Goal: Information Seeking & Learning: Learn about a topic

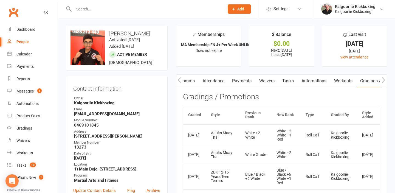
click at [241, 79] on link "Payments" at bounding box center [241, 81] width 27 height 13
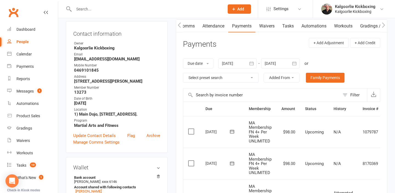
scroll to position [54, 0]
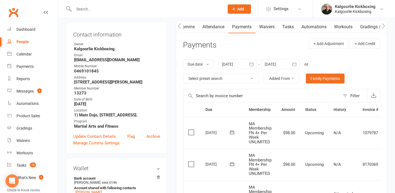
click at [279, 77] on button "Added From" at bounding box center [282, 79] width 36 height 10
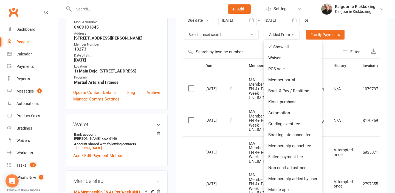
scroll to position [99, 0]
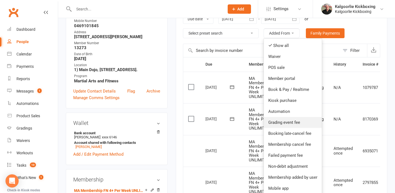
click at [286, 120] on link "Grading event fee" at bounding box center [293, 122] width 58 height 11
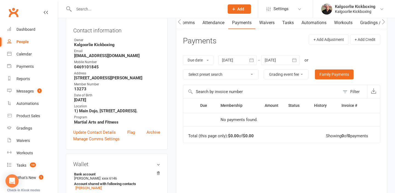
scroll to position [58, 0]
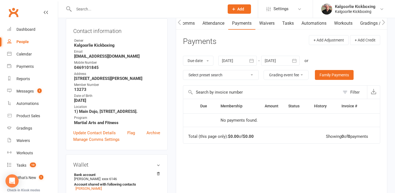
click at [253, 61] on icon "button" at bounding box center [251, 60] width 5 height 5
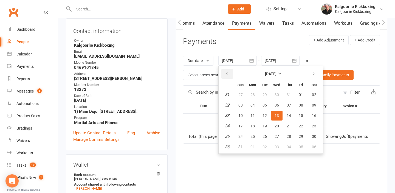
click at [229, 73] on icon "button" at bounding box center [227, 74] width 4 height 4
click at [227, 74] on icon "button" at bounding box center [227, 74] width 4 height 4
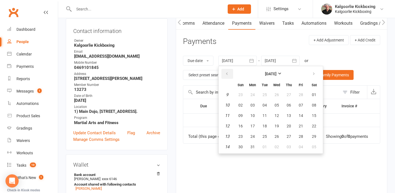
click at [227, 74] on icon "button" at bounding box center [227, 74] width 4 height 4
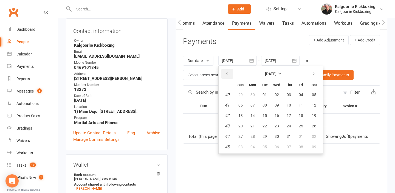
click at [227, 74] on icon "button" at bounding box center [227, 74] width 4 height 4
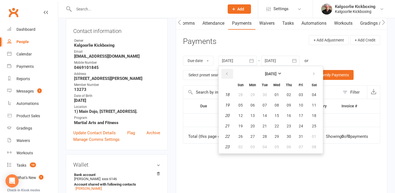
click at [227, 74] on icon "button" at bounding box center [227, 74] width 4 height 4
click at [253, 95] on span "01" at bounding box center [253, 94] width 4 height 4
type input "[DATE]"
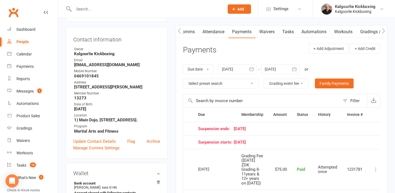
scroll to position [0, 0]
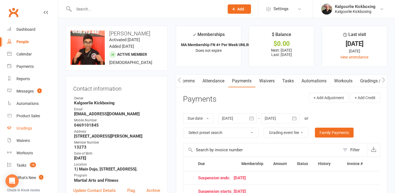
click at [22, 125] on link "Gradings" at bounding box center [32, 128] width 51 height 12
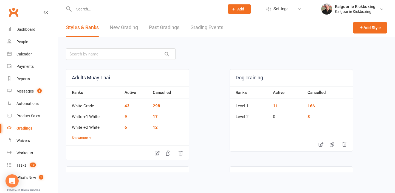
click at [168, 27] on link "Past Gradings" at bounding box center [164, 27] width 30 height 19
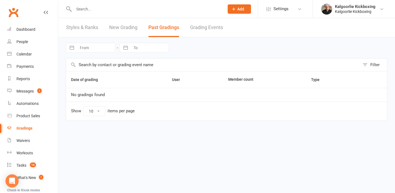
select select "25"
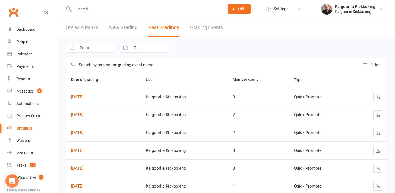
select select "7"
select select "2025"
select select "8"
select select "2025"
select select "9"
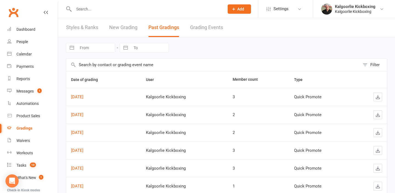
select select "2025"
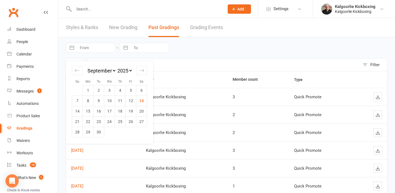
click at [95, 47] on input "From" at bounding box center [96, 47] width 38 height 9
click at [77, 71] on icon "Move backward to switch to the previous month." at bounding box center [77, 70] width 5 height 5
select select "6"
select select "2025"
click at [77, 71] on icon "Move backward to switch to the previous month." at bounding box center [77, 70] width 5 height 5
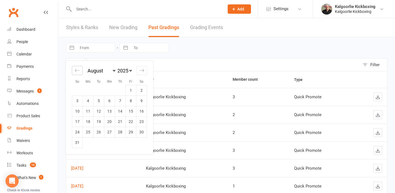
click at [77, 71] on icon "Move backward to switch to the previous month." at bounding box center [77, 70] width 5 height 5
select select "4"
select select "2025"
select select "5"
select select "2025"
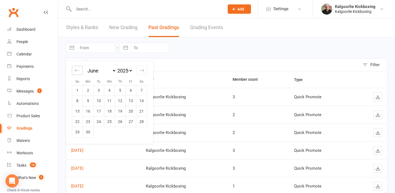
click at [77, 71] on icon "Move backward to switch to the previous month." at bounding box center [77, 70] width 5 height 5
select select "2"
select select "2025"
select select "3"
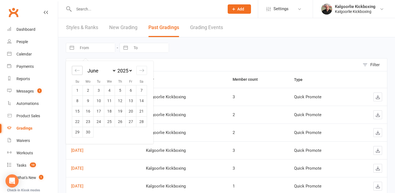
select select "2025"
click at [77, 71] on icon "Move backward to switch to the previous month." at bounding box center [77, 70] width 5 height 5
select select "1"
select select "2025"
click at [77, 71] on icon "Move backward to switch to the previous month." at bounding box center [77, 70] width 5 height 5
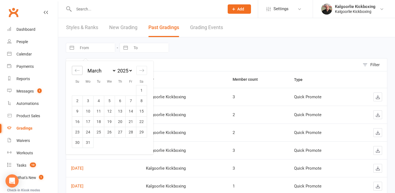
select select "2025"
click at [77, 71] on icon "Move backward to switch to the previous month." at bounding box center [77, 70] width 5 height 5
select select "10"
select select "2024"
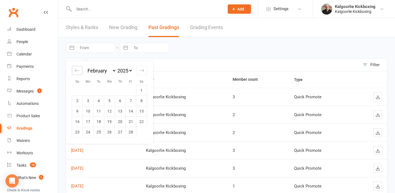
select select "11"
select select "2024"
click at [77, 71] on icon "Move backward to switch to the previous month." at bounding box center [77, 70] width 5 height 5
select select "8"
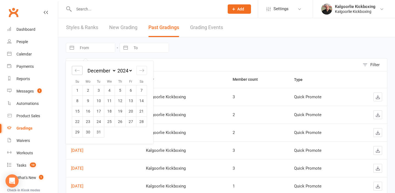
select select "2024"
select select "9"
select select "2024"
click at [77, 71] on icon "Move backward to switch to the previous month." at bounding box center [77, 70] width 5 height 5
select select "7"
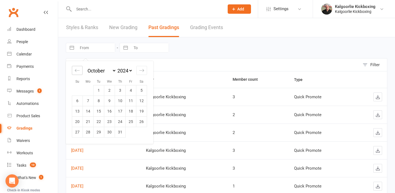
select select "2024"
click at [77, 71] on icon "Move backward to switch to the previous month." at bounding box center [77, 70] width 5 height 5
select select "6"
select select "2024"
click at [77, 71] on icon "Move backward to switch to the previous month." at bounding box center [77, 70] width 5 height 5
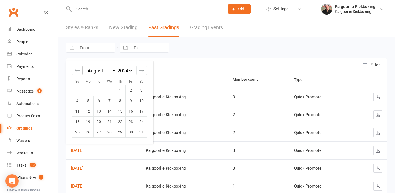
select select "5"
select select "2024"
click at [77, 71] on icon "Move backward to switch to the previous month." at bounding box center [77, 70] width 5 height 5
select select "4"
select select "2024"
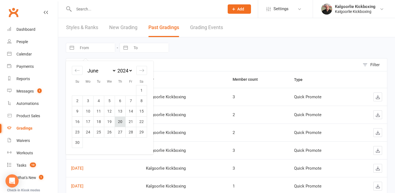
click at [119, 120] on td "20" at bounding box center [120, 121] width 11 height 10
type input "[DATE]"
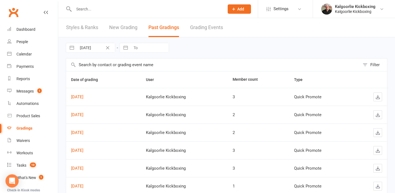
click at [179, 51] on div "[DATE] Navigate forward to interact with the calendar and select a date. Press …" at bounding box center [227, 47] width 322 height 21
click at [107, 57] on div "[DATE] Navigate forward to interact with the calendar and select a date. Press …" at bounding box center [227, 47] width 322 height 21
click at [151, 48] on input "To" at bounding box center [150, 47] width 38 height 9
select select "7"
select select "2025"
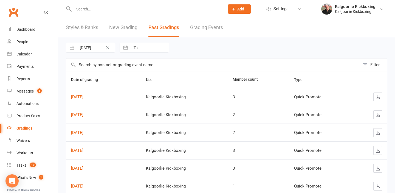
select select "8"
select select "2025"
select select "9"
select select "2025"
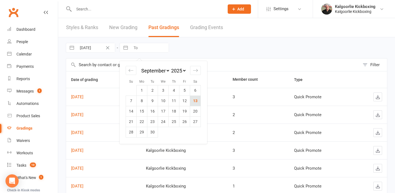
click at [197, 102] on td "13" at bounding box center [195, 100] width 11 height 10
type input "[DATE]"
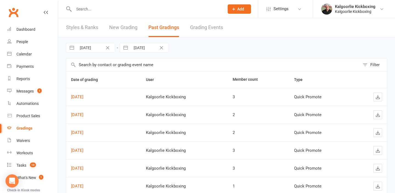
click at [202, 56] on div "[DATE] Navigate forward to interact with the calendar and select a date. Press …" at bounding box center [227, 47] width 322 height 21
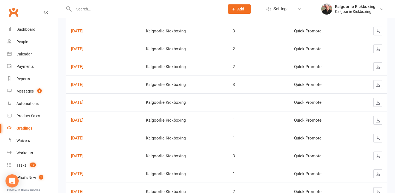
scroll to position [376, 0]
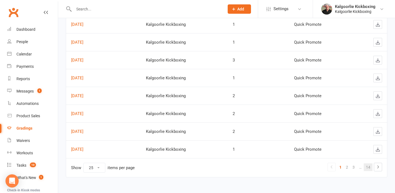
click at [368, 168] on link "14" at bounding box center [368, 167] width 9 height 8
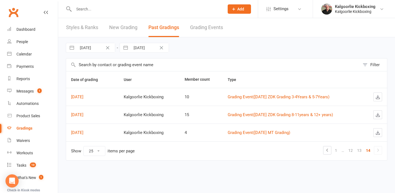
scroll to position [0, 0]
click at [296, 114] on link "Grading Event ( [DATE] ZDK Grading 8-11years & 12+ years )" at bounding box center [280, 114] width 105 height 5
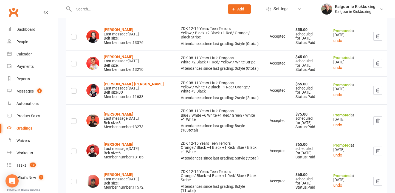
scroll to position [242, 0]
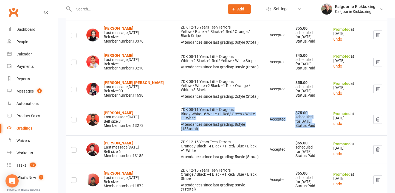
drag, startPoint x: 310, startPoint y: 147, endPoint x: 160, endPoint y: 130, distance: 151.0
click at [160, 130] on tr "[PERSON_NAME] Last message [DATE] Belt size: 3 Member number: 13273 ZDK 08-11 Y…" at bounding box center [226, 119] width 321 height 32
click at [249, 131] on td "ZDK 08-11 Years Little Dragons Blue / White +6 White +1 Red / Green / White +1 …" at bounding box center [220, 119] width 89 height 32
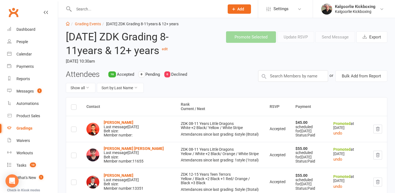
scroll to position [8, 0]
